Goal: Feedback & Contribution: Leave review/rating

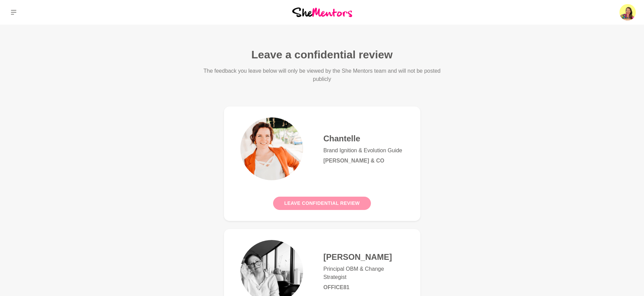
click at [348, 201] on button "Leave confidential review" at bounding box center [322, 202] width 98 height 13
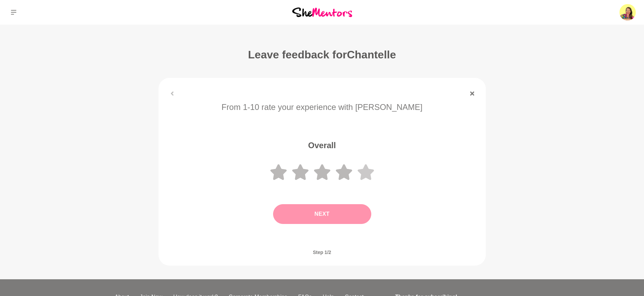
click at [371, 172] on icon at bounding box center [366, 172] width 16 height 16
click at [347, 211] on button "Next" at bounding box center [322, 214] width 98 height 20
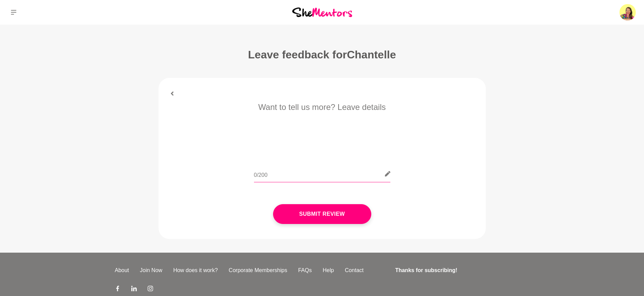
click at [308, 173] on input "text" at bounding box center [322, 173] width 136 height 17
type input "Amazing!"
click at [325, 217] on button "Submit Review" at bounding box center [322, 214] width 98 height 20
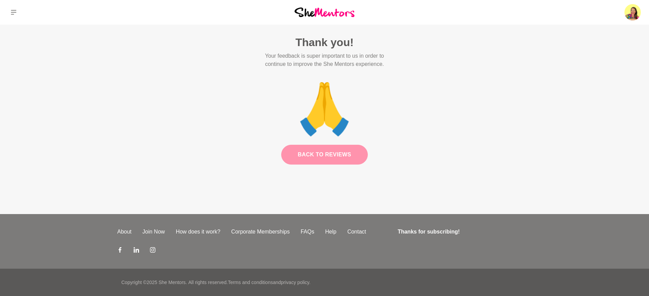
click at [326, 154] on link "Back to Reviews" at bounding box center [324, 155] width 87 height 20
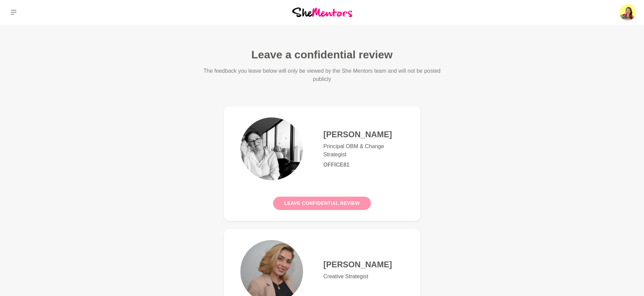
click at [326, 204] on button "Leave confidential review" at bounding box center [322, 202] width 98 height 13
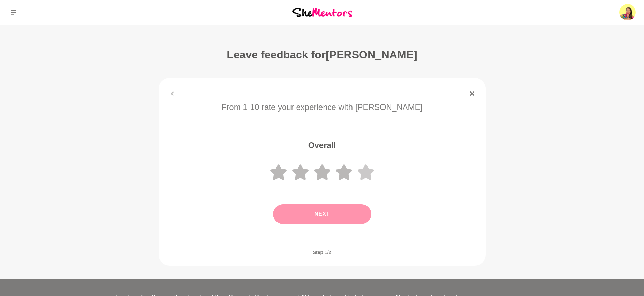
click at [372, 171] on icon at bounding box center [366, 172] width 16 height 16
click at [339, 219] on button "Next" at bounding box center [322, 214] width 98 height 20
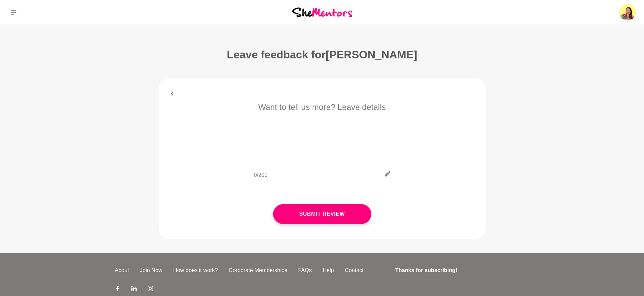
click at [287, 175] on input "text" at bounding box center [322, 173] width 136 height 17
type input "Lovely!"
click at [345, 207] on button "Submit Review" at bounding box center [322, 214] width 98 height 20
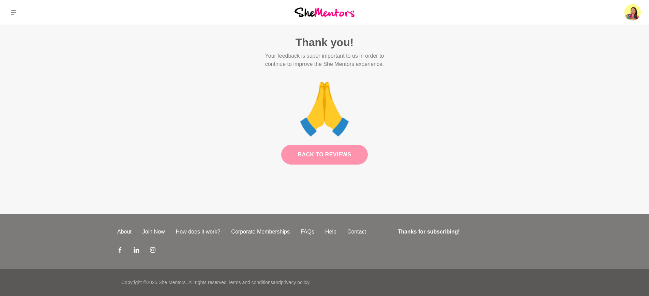
click at [338, 147] on link "Back to Reviews" at bounding box center [324, 155] width 87 height 20
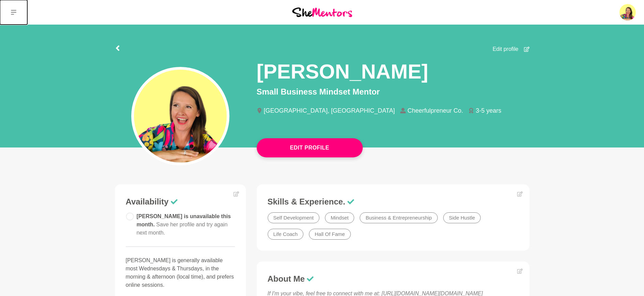
click at [15, 12] on icon at bounding box center [13, 12] width 5 height 5
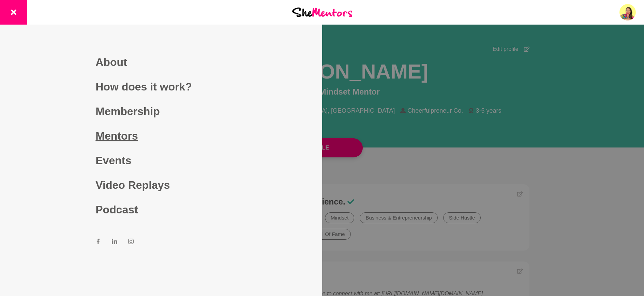
click at [120, 136] on link "Mentors" at bounding box center [160, 135] width 131 height 25
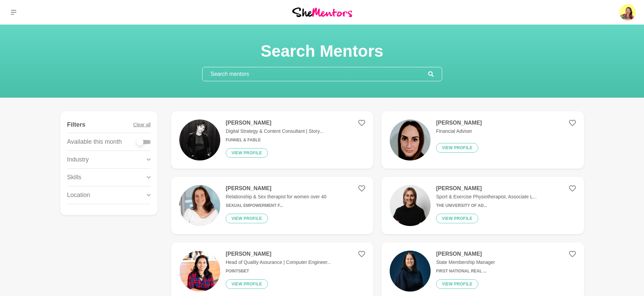
click at [278, 72] on input "text" at bounding box center [316, 74] width 226 height 14
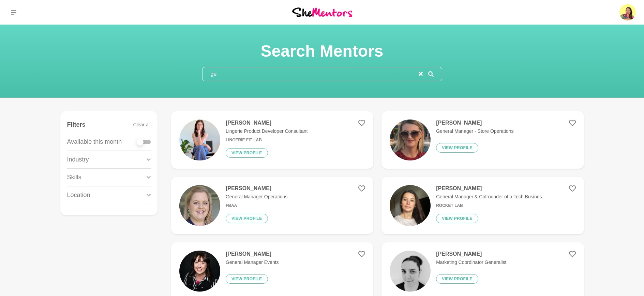
type input "g"
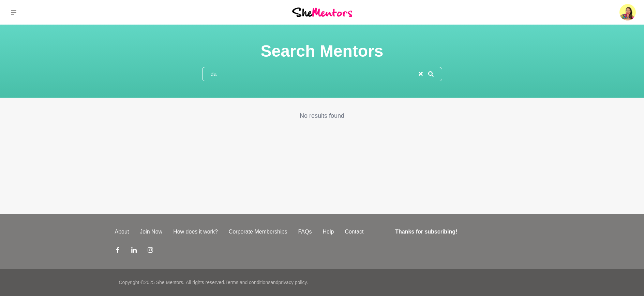
type input "d"
